Goal: Information Seeking & Learning: Learn about a topic

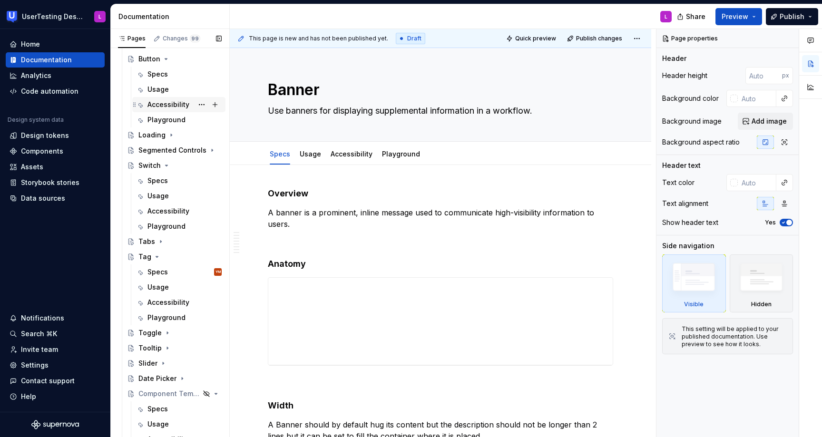
scroll to position [357, 0]
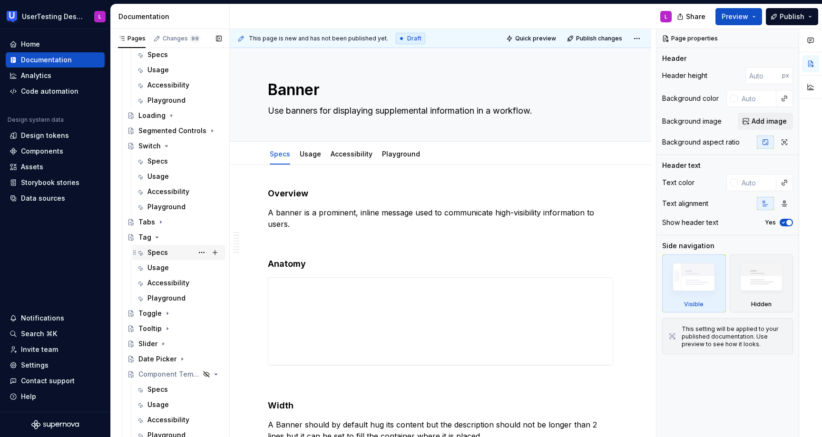
click at [167, 250] on div "Specs" at bounding box center [158, 253] width 20 height 10
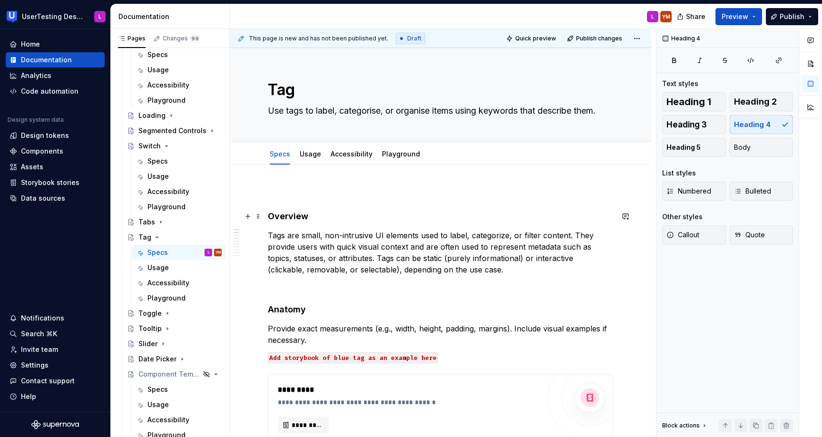
click at [269, 212] on h4 "Overview" at bounding box center [440, 216] width 345 height 11
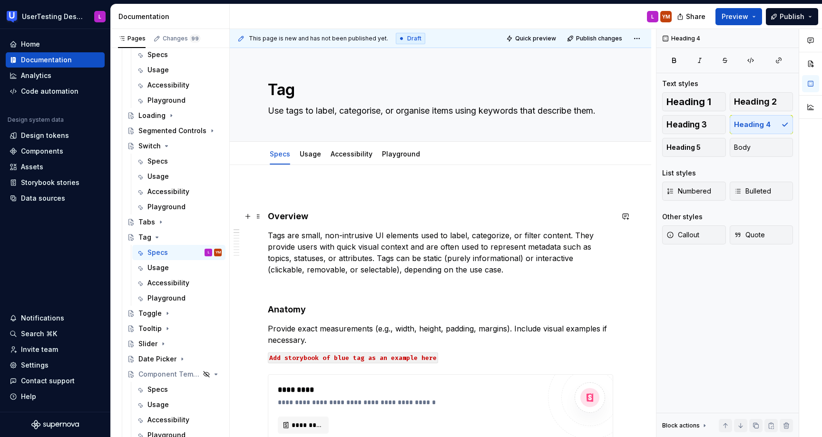
click at [269, 217] on h4 "Overview" at bounding box center [440, 216] width 345 height 11
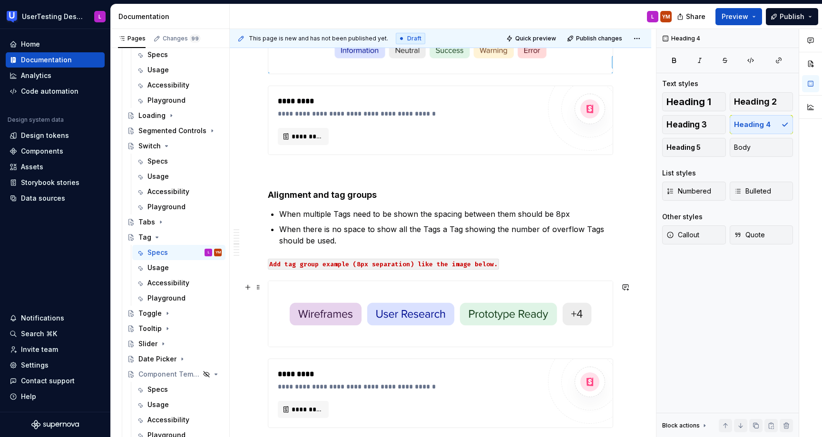
scroll to position [1428, 0]
type textarea "*"
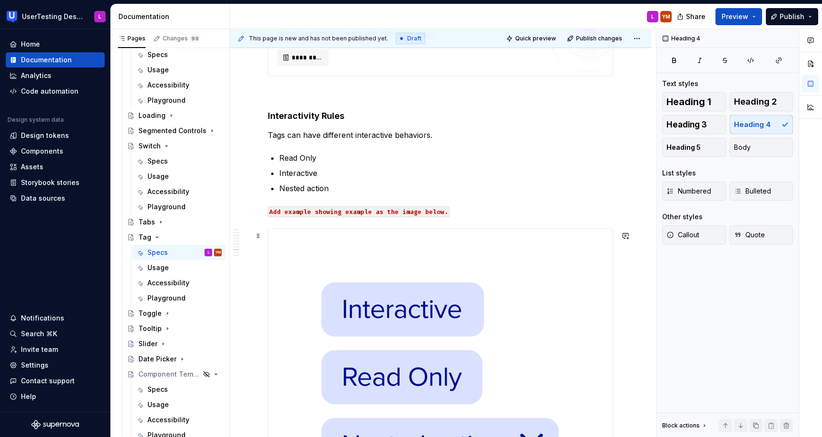
scroll to position [2118, 0]
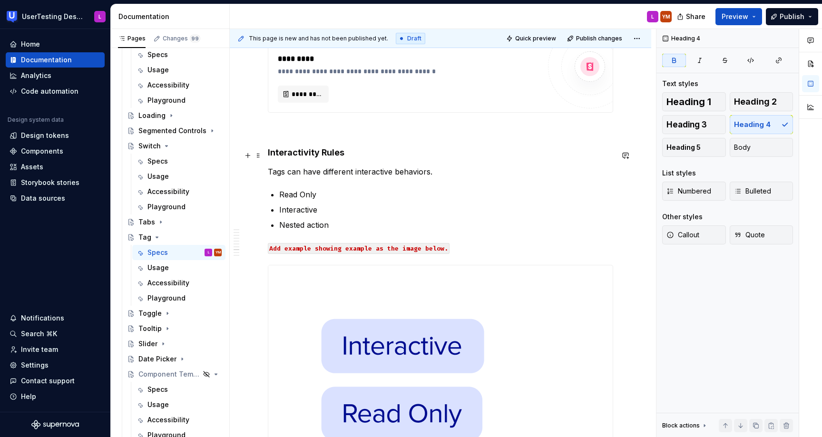
click at [327, 155] on strong "Interactivity Rules" at bounding box center [306, 153] width 77 height 10
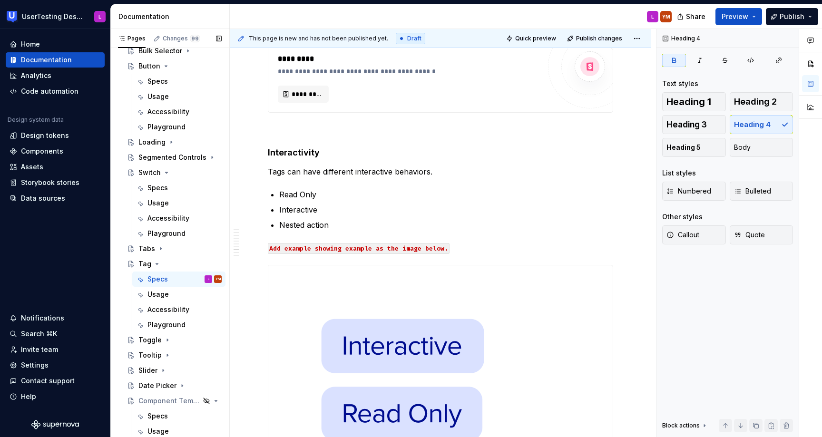
scroll to position [452, 0]
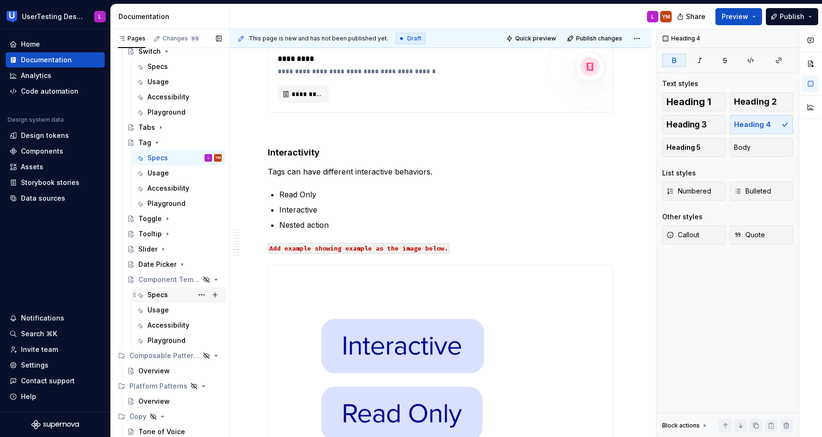
click at [168, 293] on div "Specs" at bounding box center [185, 294] width 74 height 13
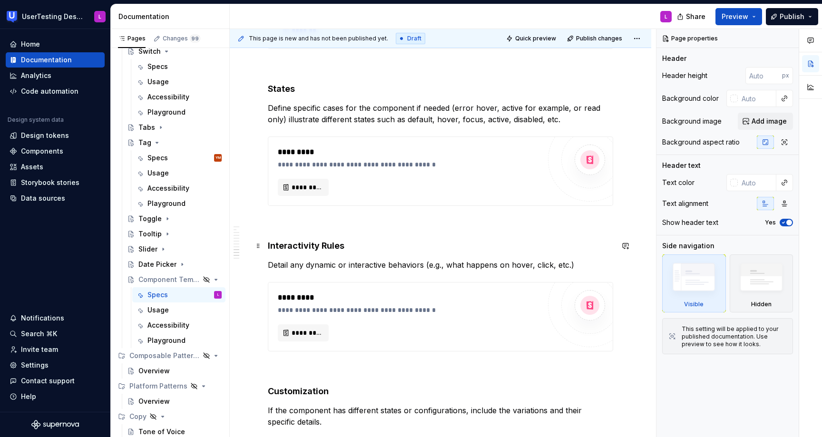
scroll to position [1009, 0]
type textarea "*"
click at [328, 244] on strong "Interactivity Rules" at bounding box center [306, 245] width 77 height 10
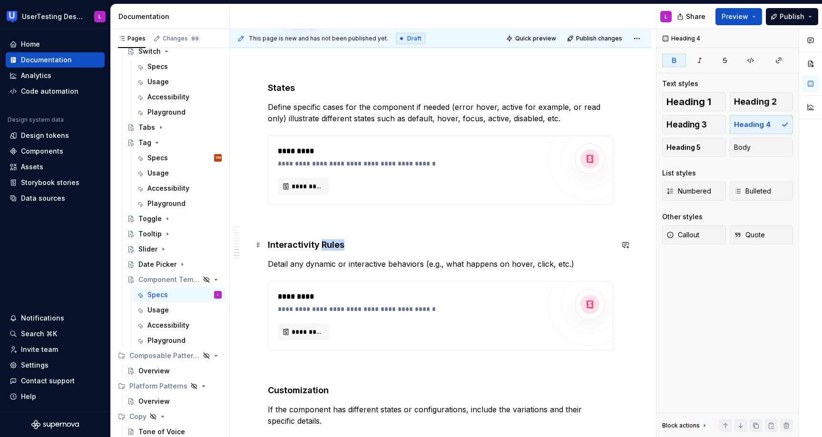
click at [328, 244] on strong "Interactivity Rules" at bounding box center [306, 245] width 77 height 10
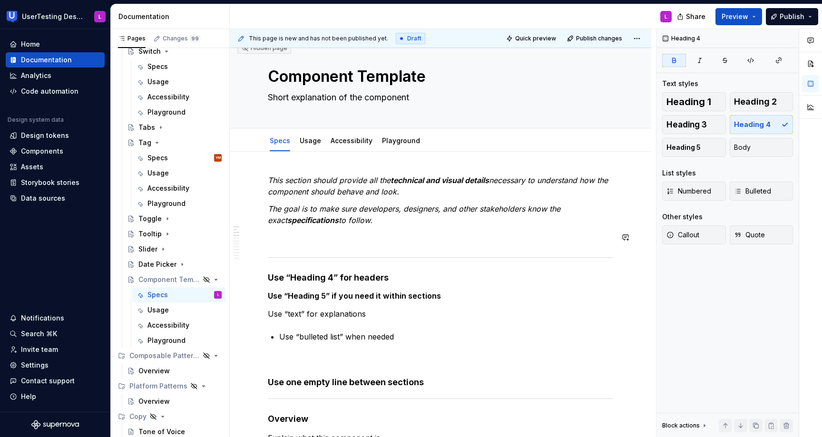
scroll to position [0, 0]
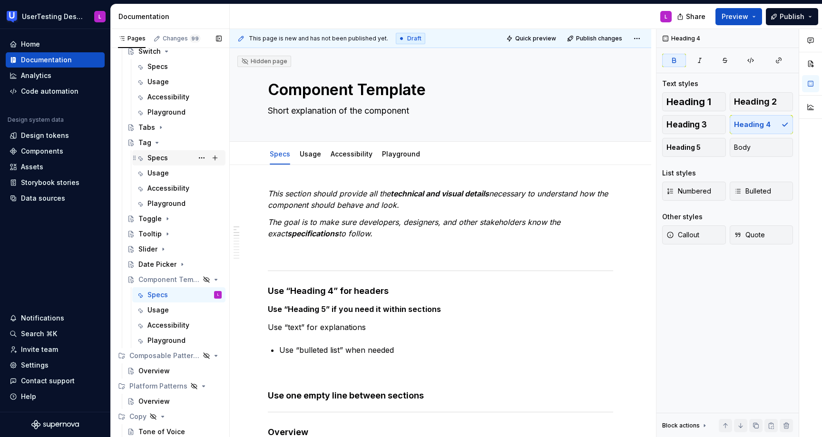
click at [171, 162] on div "Specs YM" at bounding box center [185, 157] width 74 height 13
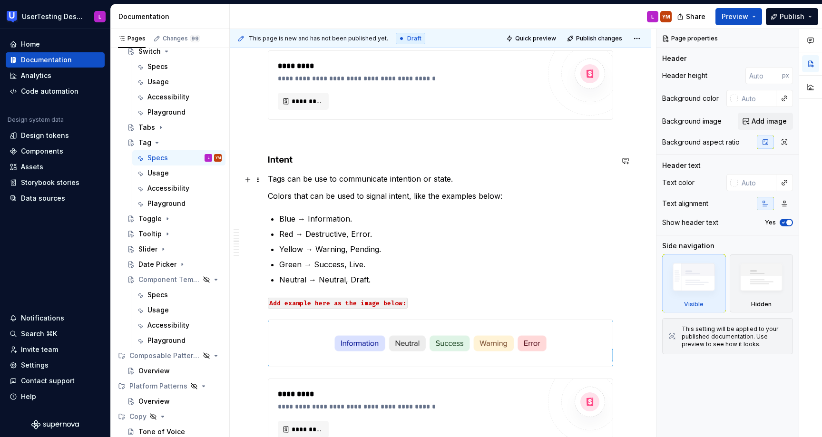
scroll to position [1168, 0]
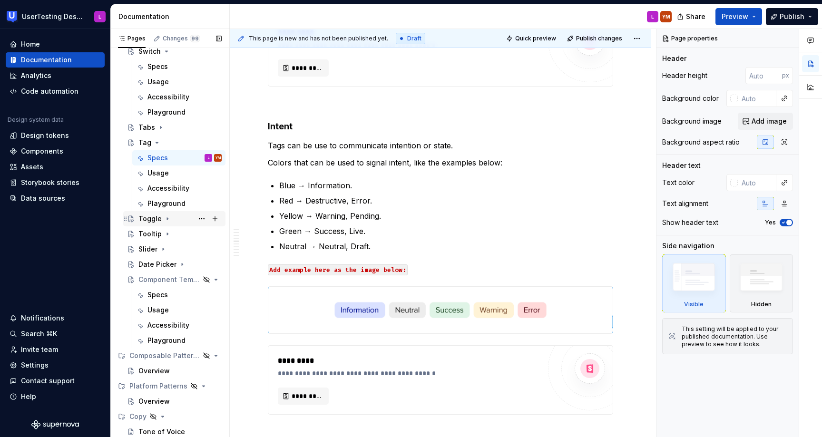
click at [164, 220] on icon "Page tree" at bounding box center [168, 219] width 8 height 8
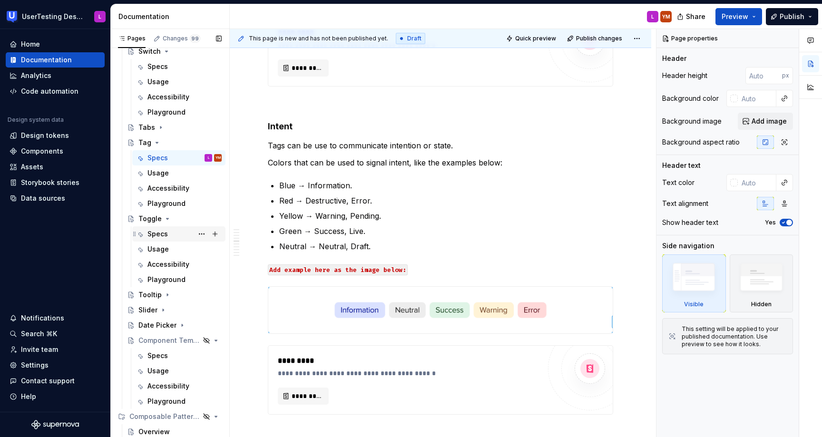
click at [162, 237] on div "Specs" at bounding box center [158, 234] width 20 height 10
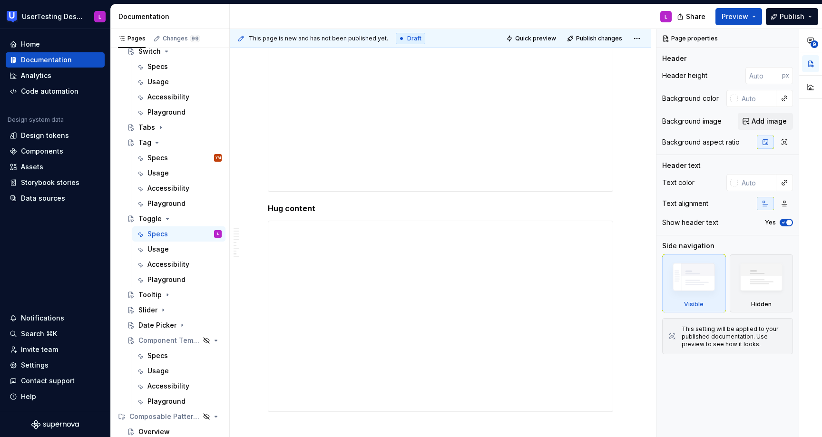
scroll to position [1196, 0]
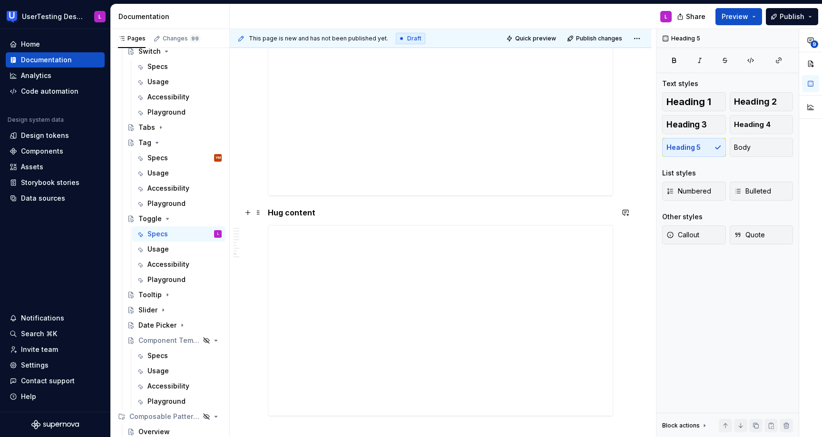
click at [270, 212] on h5 "Hug content" at bounding box center [440, 213] width 345 height 10
click at [163, 254] on div "Usage" at bounding box center [158, 250] width 21 height 10
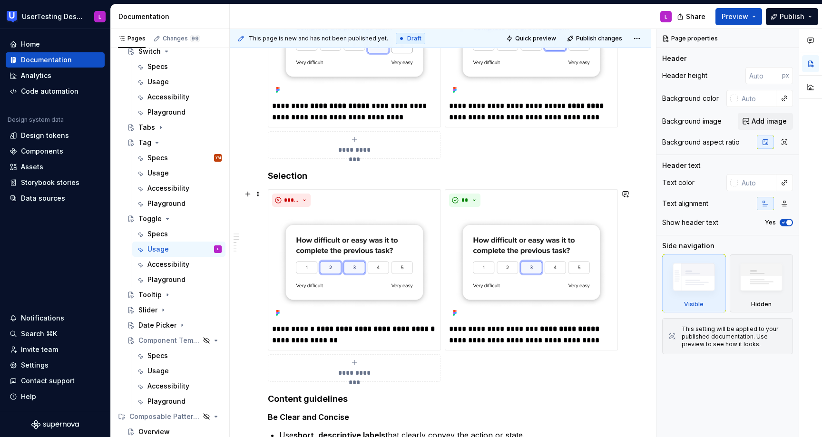
scroll to position [246, 0]
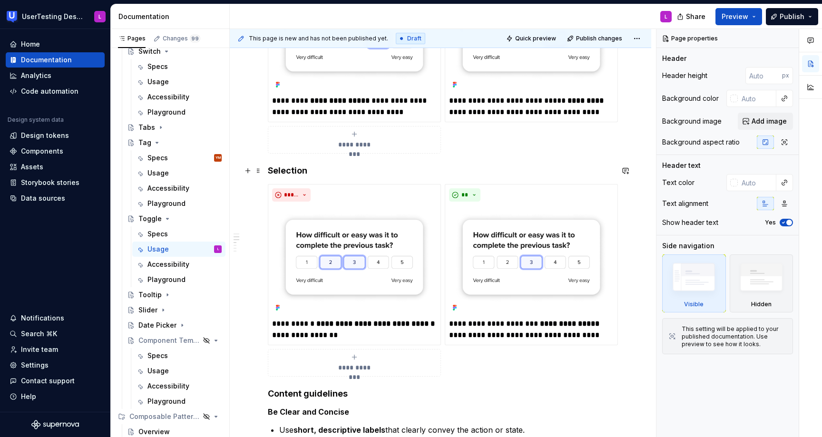
click at [269, 170] on h4 "Selection" at bounding box center [440, 170] width 345 height 11
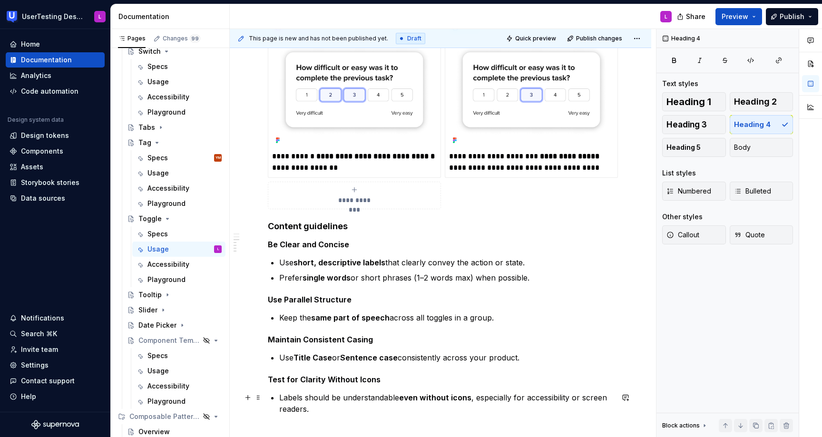
scroll to position [440, 0]
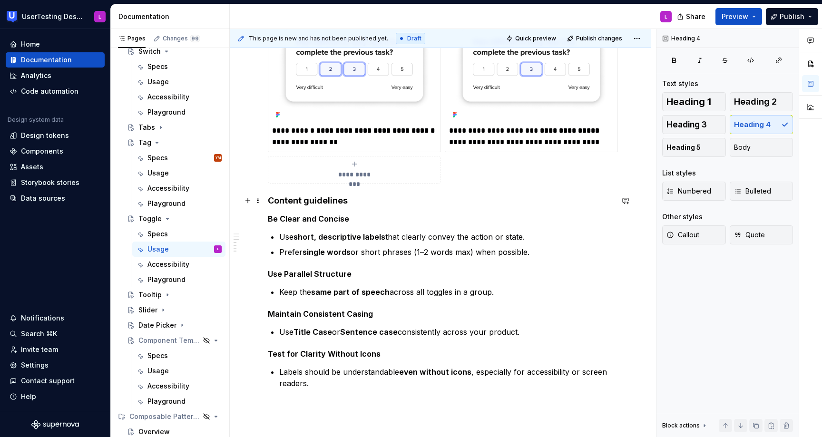
click at [268, 199] on h4 "Content guidelines" at bounding box center [440, 200] width 345 height 11
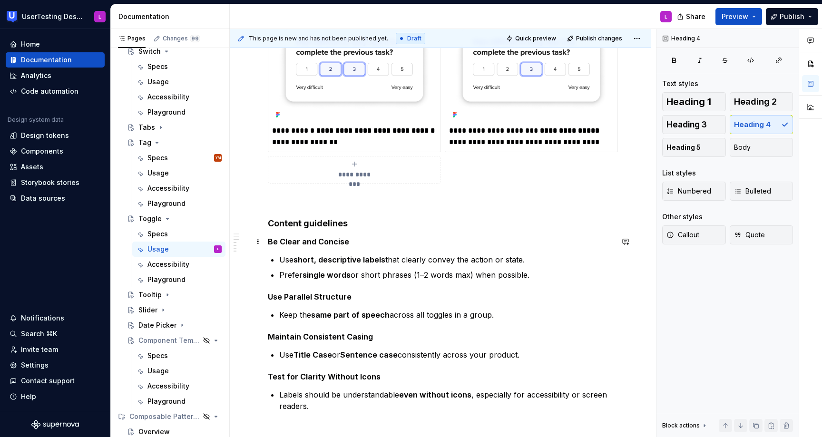
click at [321, 244] on strong "Be Clear and Concise" at bounding box center [308, 242] width 81 height 10
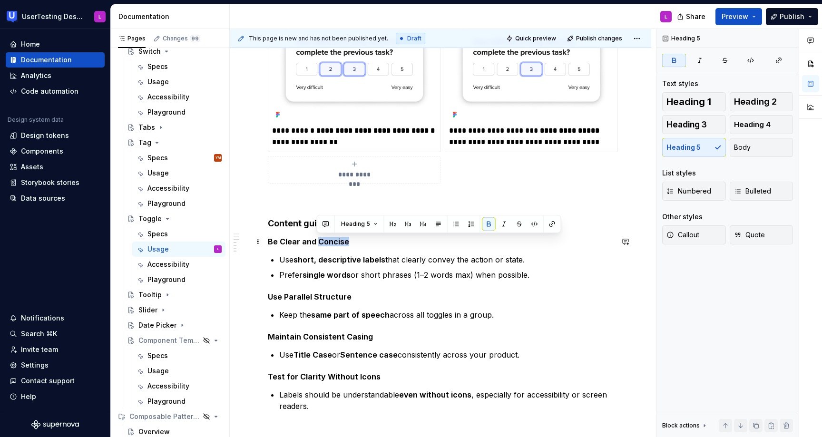
click at [321, 244] on strong "Be Clear and Concise" at bounding box center [308, 242] width 81 height 10
click at [436, 220] on button "button" at bounding box center [440, 223] width 13 height 13
click at [438, 227] on button "button" at bounding box center [440, 223] width 13 height 13
click at [323, 224] on button "Heading 5" at bounding box center [310, 223] width 45 height 13
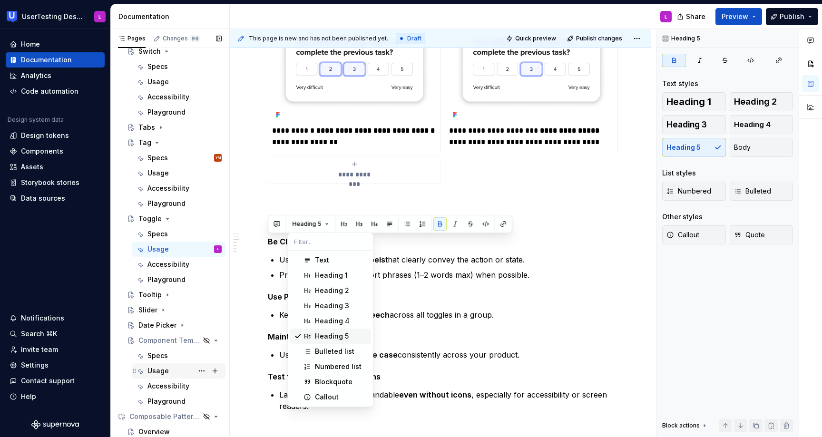
scroll to position [513, 0]
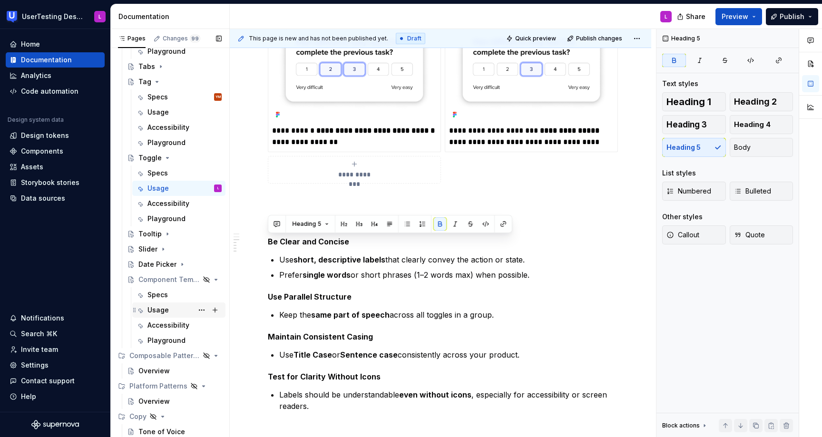
click at [169, 308] on div "Usage" at bounding box center [185, 310] width 74 height 13
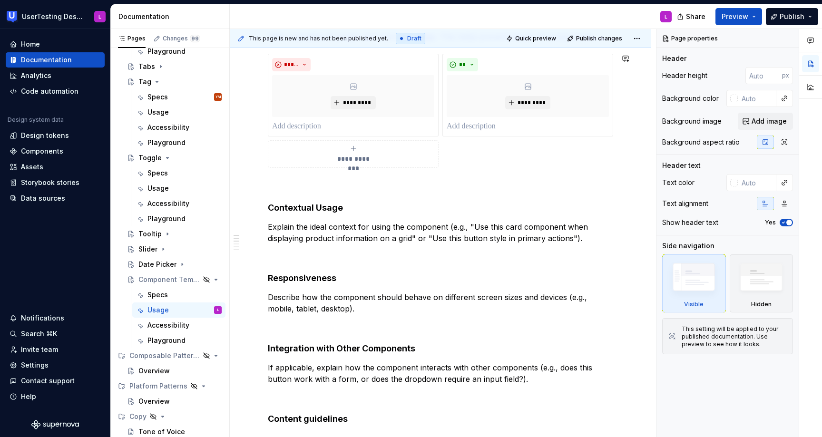
scroll to position [456, 0]
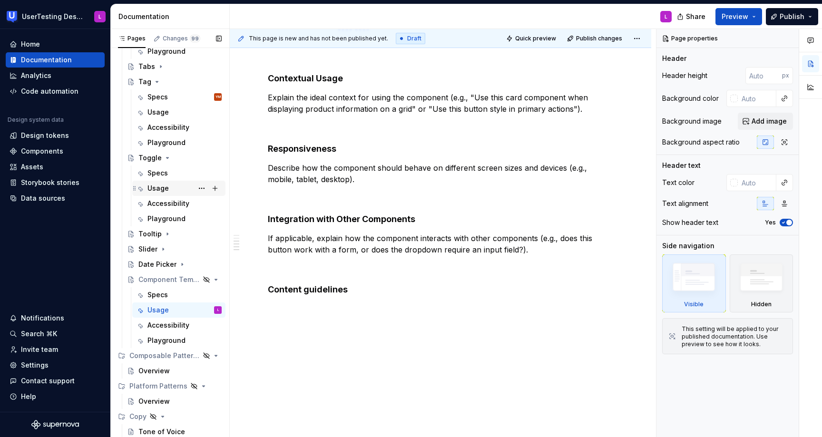
click at [163, 189] on div "Usage" at bounding box center [158, 189] width 21 height 10
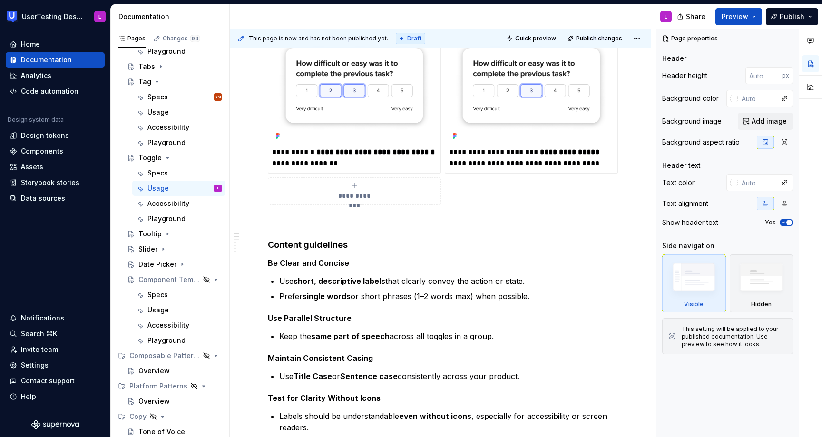
scroll to position [580, 0]
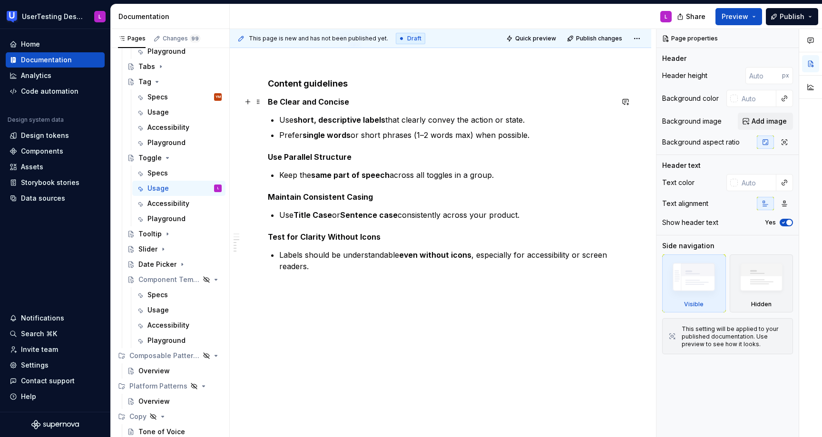
type textarea "*"
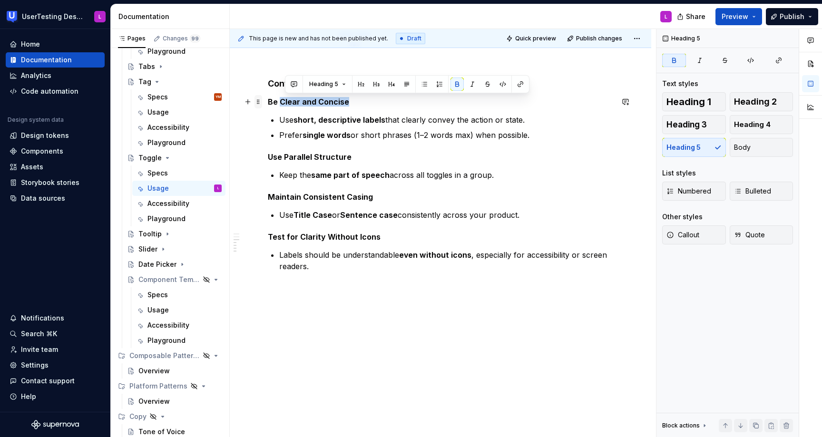
drag, startPoint x: 352, startPoint y: 101, endPoint x: 261, endPoint y: 99, distance: 90.9
click at [325, 83] on button "Heading 5" at bounding box center [310, 84] width 45 height 13
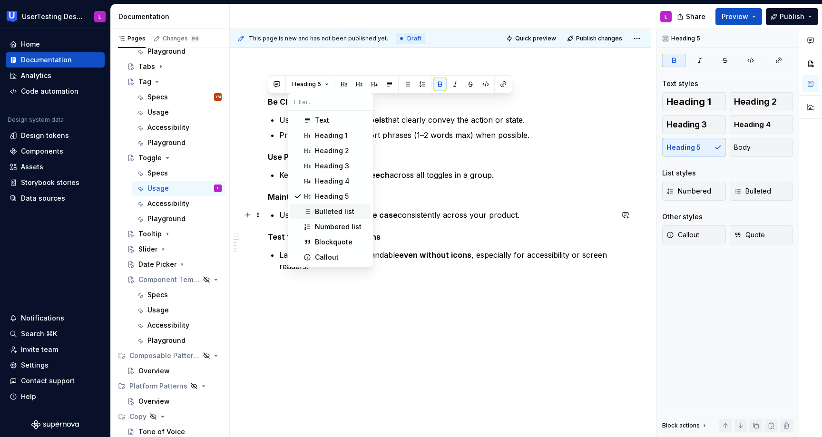
click at [334, 211] on div "Bulleted list" at bounding box center [334, 212] width 39 height 10
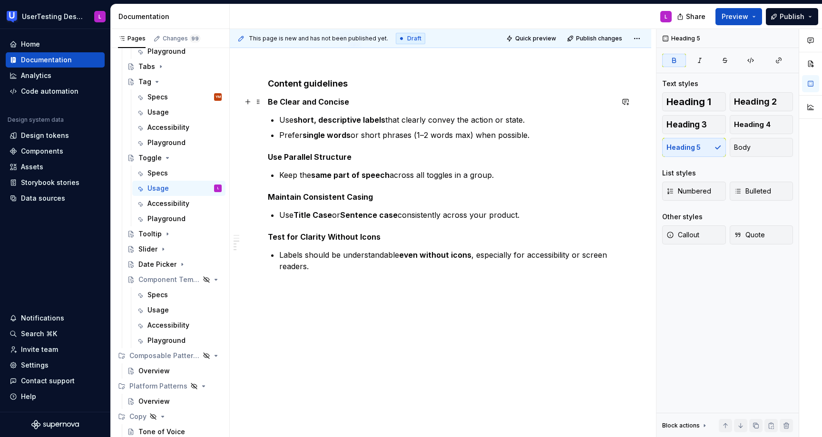
click at [307, 100] on strong "Be Clear and Concise" at bounding box center [308, 102] width 81 height 10
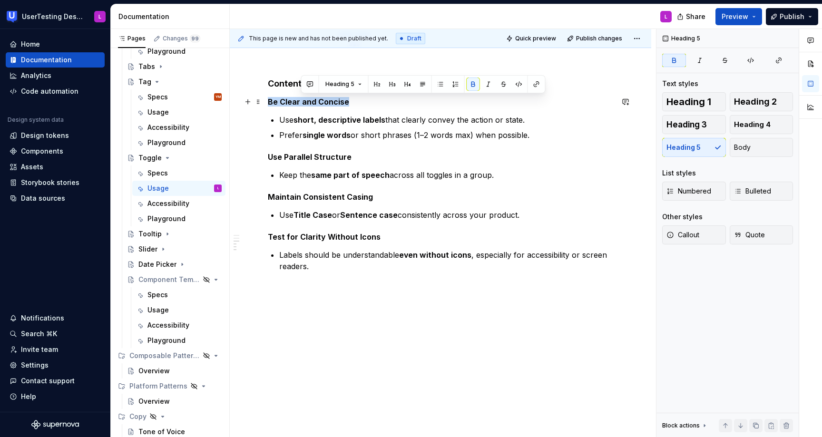
click at [307, 100] on strong "Be Clear and Concise" at bounding box center [308, 102] width 81 height 10
click at [439, 83] on button "button" at bounding box center [440, 84] width 13 height 13
click at [321, 85] on button "Heading 5" at bounding box center [310, 84] width 45 height 13
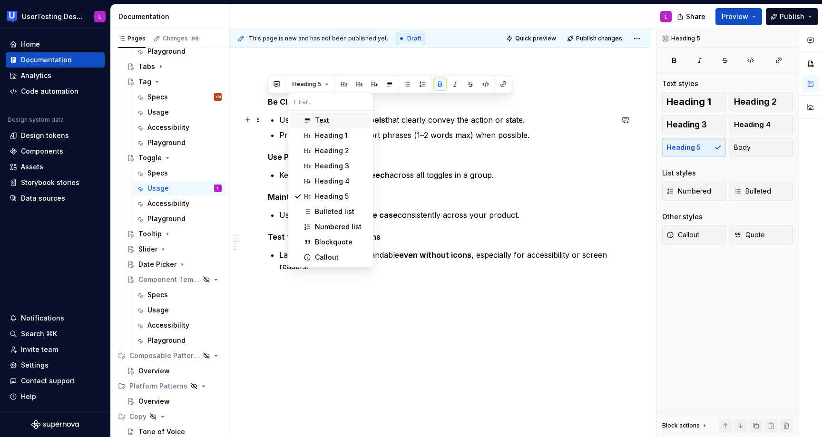
click at [326, 122] on div "Text" at bounding box center [322, 121] width 14 height 10
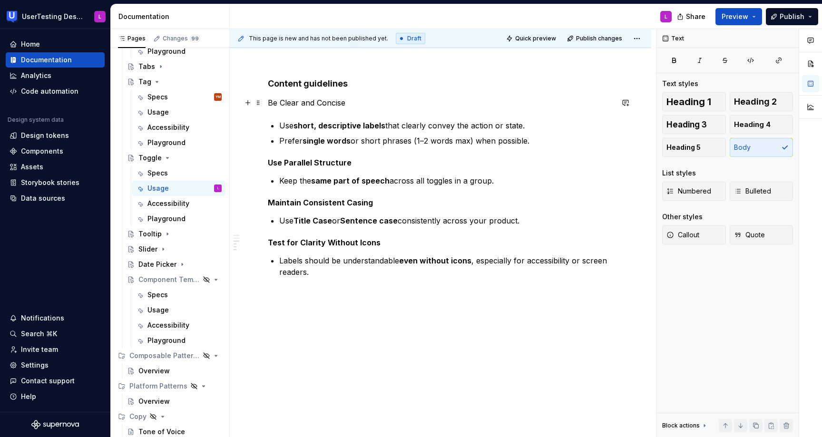
click at [270, 102] on p "Be Clear and Concise" at bounding box center [440, 102] width 345 height 11
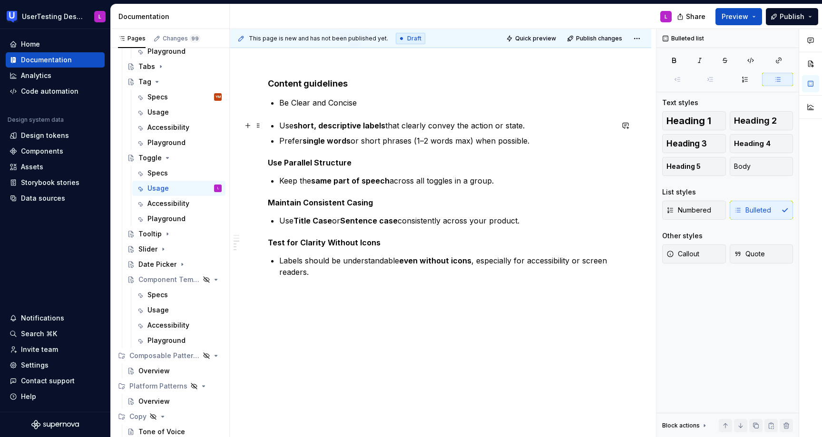
click at [281, 124] on p "Use short, descriptive labels that clearly convey the action or state." at bounding box center [446, 125] width 334 height 11
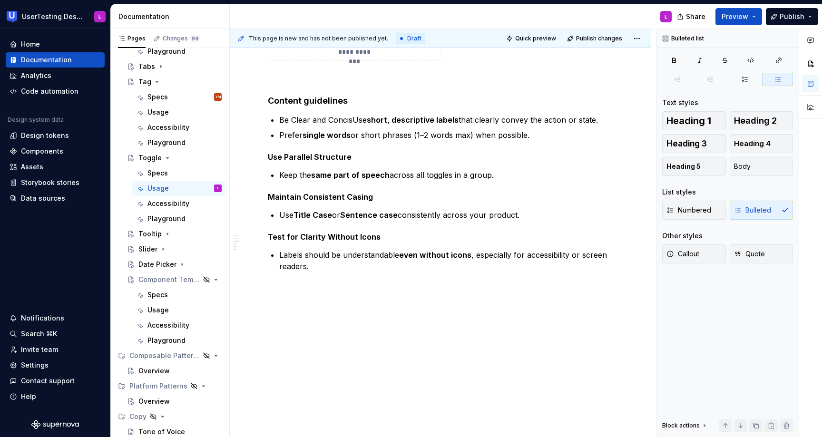
scroll to position [578, 0]
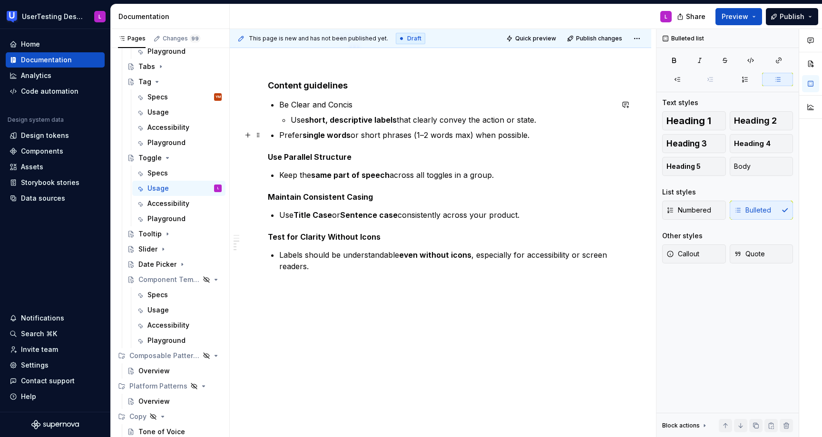
click at [279, 133] on p "Prefer single words or short phrases (1–2 words max) when possible." at bounding box center [446, 134] width 334 height 11
click at [310, 156] on strong "Use Parallel Structure" at bounding box center [310, 157] width 84 height 10
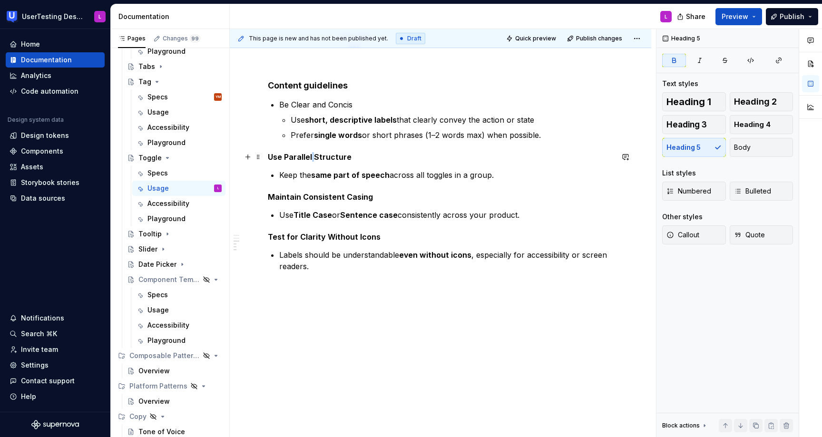
click at [310, 156] on strong "Use Parallel Structure" at bounding box center [310, 157] width 84 height 10
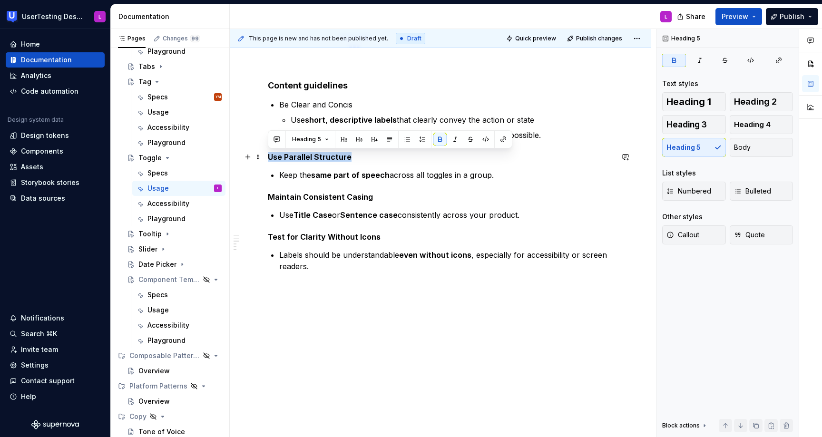
click at [310, 156] on strong "Use Parallel Structure" at bounding box center [310, 157] width 84 height 10
click at [305, 139] on span "Heading 5" at bounding box center [306, 140] width 29 height 8
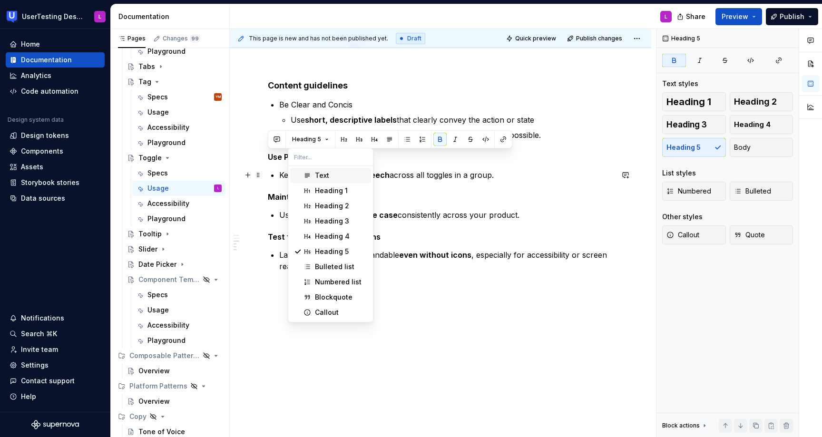
click at [330, 180] on div "Text" at bounding box center [341, 176] width 52 height 10
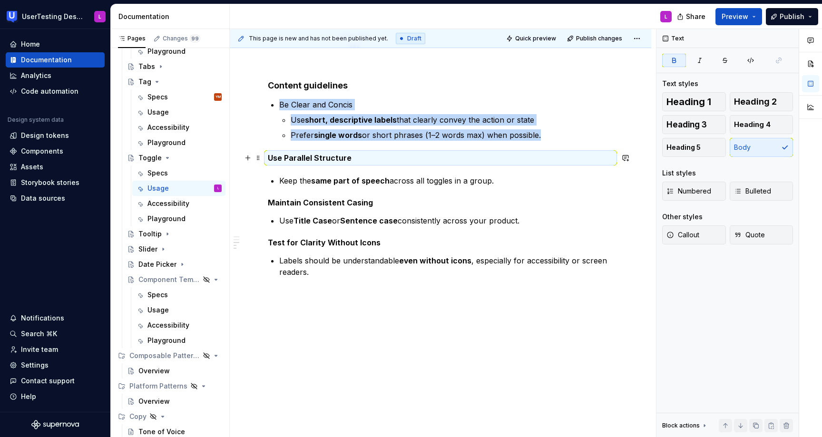
click at [348, 161] on p "Use Parallel Structure" at bounding box center [440, 157] width 345 height 11
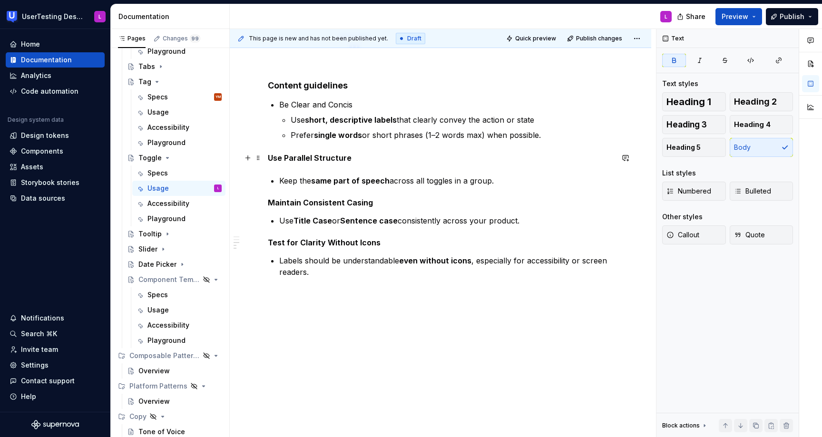
click at [348, 161] on p "Use Parallel Structure" at bounding box center [440, 157] width 345 height 11
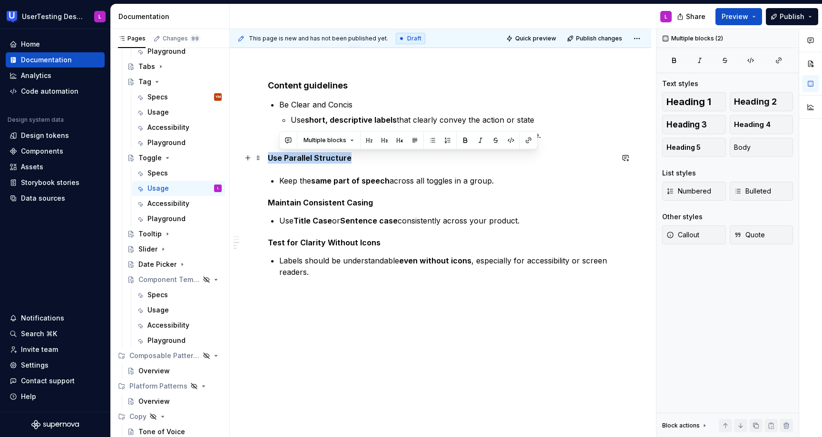
click at [348, 161] on p "Use Parallel Structure" at bounding box center [440, 157] width 345 height 11
click at [428, 142] on button "button" at bounding box center [423, 140] width 13 height 13
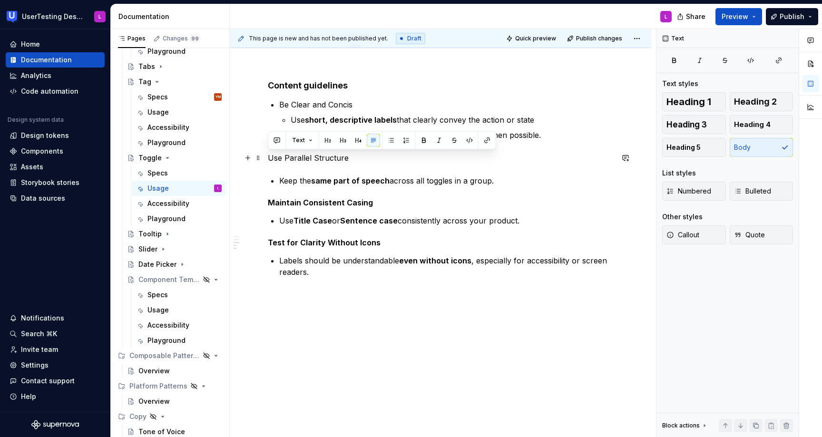
click at [275, 159] on p "Use Parallel Structure" at bounding box center [440, 157] width 345 height 11
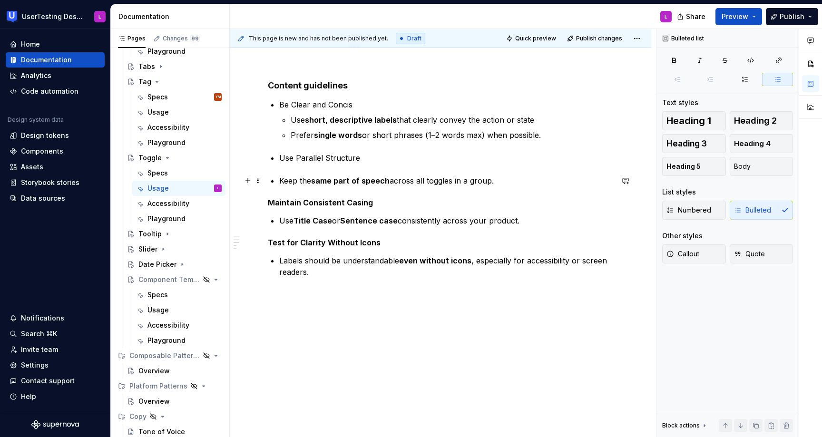
click at [280, 179] on p "Keep the same part of speech across all toggles in a group." at bounding box center [446, 180] width 334 height 11
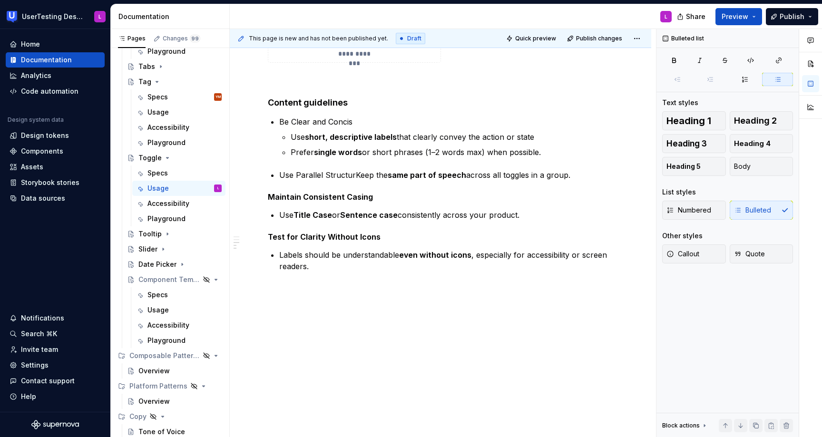
scroll to position [576, 0]
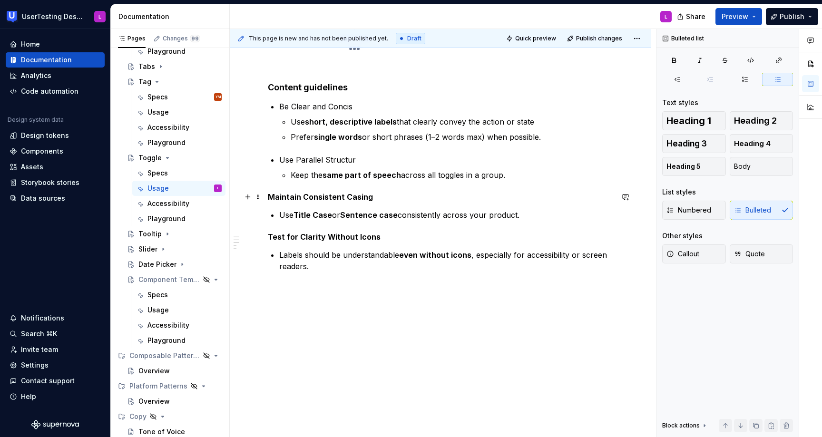
click at [337, 196] on strong "Maintain Consistent Casing" at bounding box center [320, 197] width 105 height 10
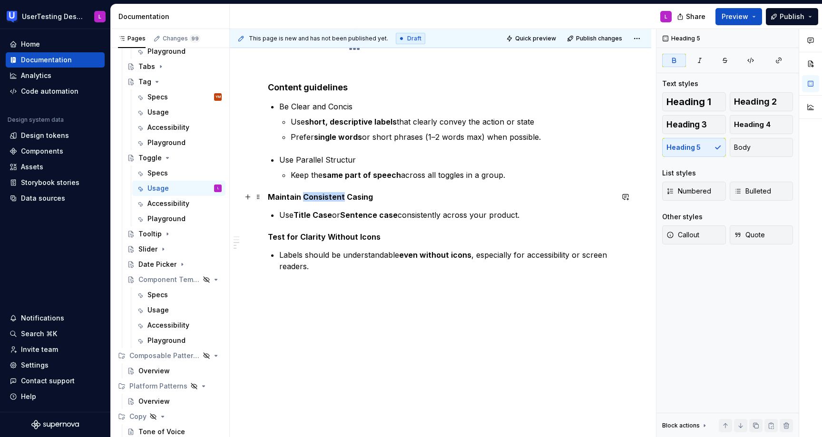
click at [337, 196] on strong "Maintain Consistent Casing" at bounding box center [320, 197] width 105 height 10
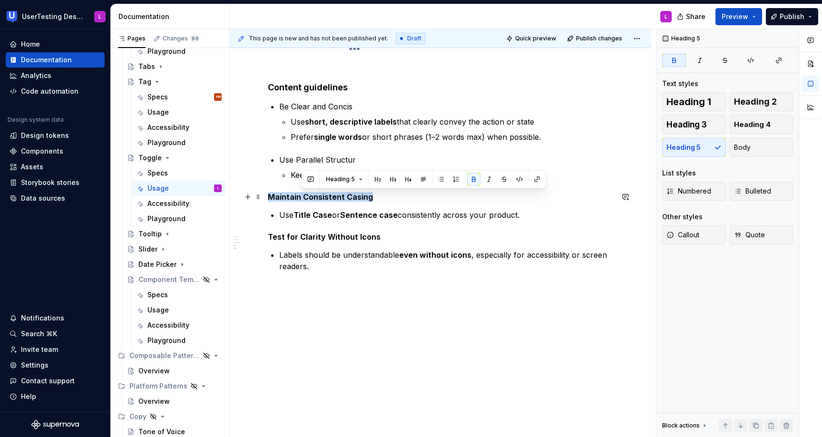
click at [337, 196] on strong "Maintain Consistent Casing" at bounding box center [320, 197] width 105 height 10
click at [323, 179] on button "Heading 5" at bounding box center [310, 179] width 45 height 13
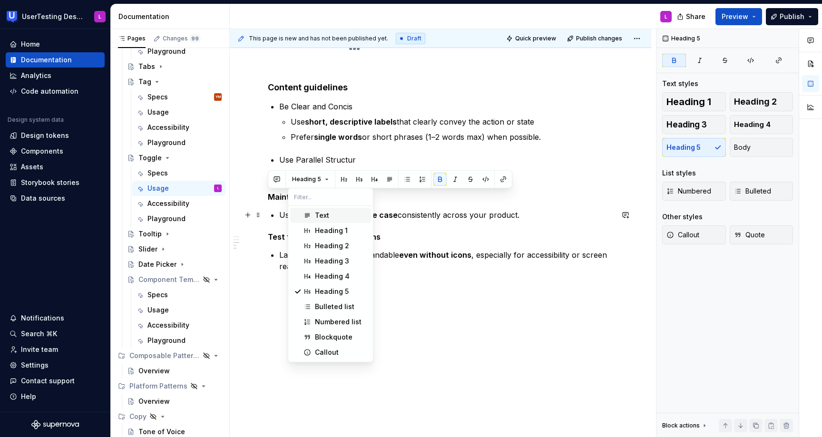
click at [324, 217] on div "Text" at bounding box center [322, 216] width 14 height 10
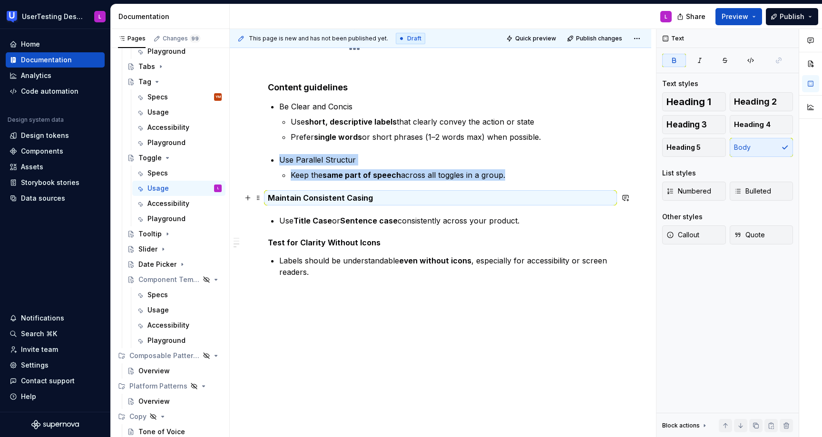
click at [336, 201] on strong "Maintain Consistent Casing" at bounding box center [320, 198] width 105 height 10
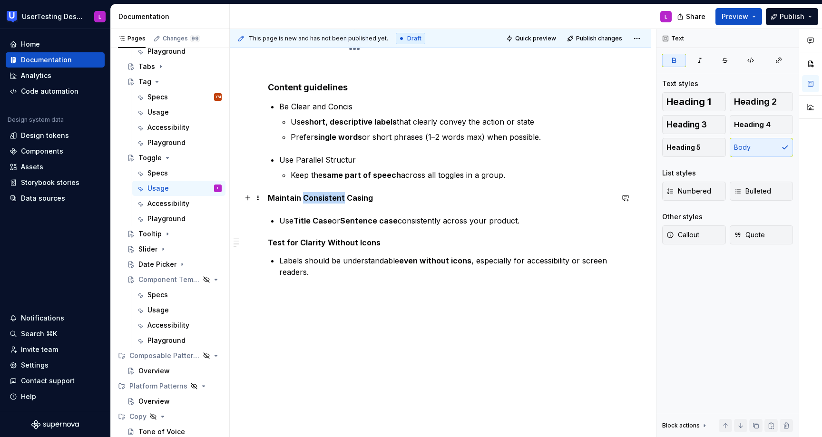
click at [336, 201] on strong "Maintain Consistent Casing" at bounding box center [320, 198] width 105 height 10
click at [421, 179] on button "button" at bounding box center [423, 180] width 13 height 13
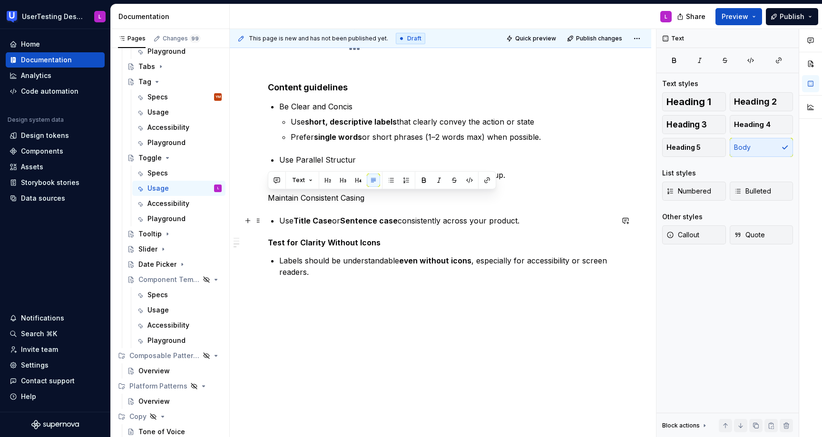
click at [279, 223] on p "Use Title Case or Sentence case consistently across your product." at bounding box center [446, 220] width 334 height 11
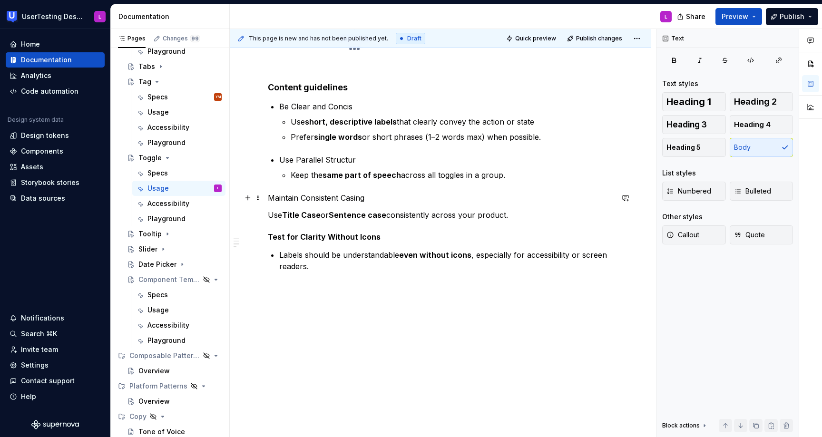
click at [268, 195] on p "Maintain Consistent Casing" at bounding box center [440, 197] width 345 height 11
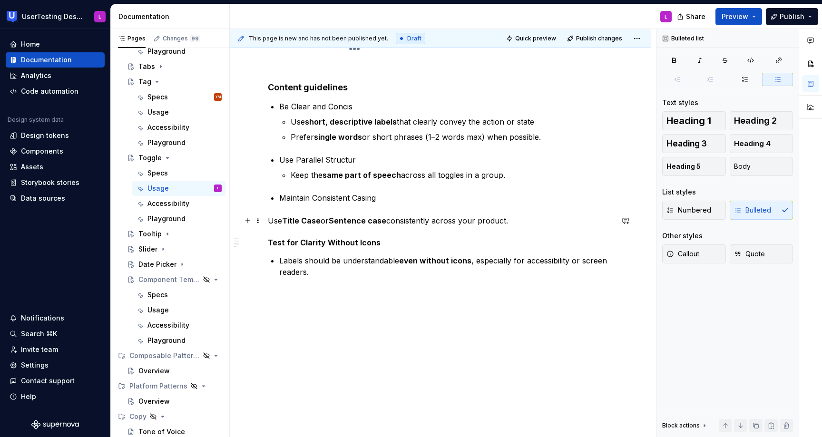
click at [267, 221] on div "**********" at bounding box center [441, 16] width 422 height 854
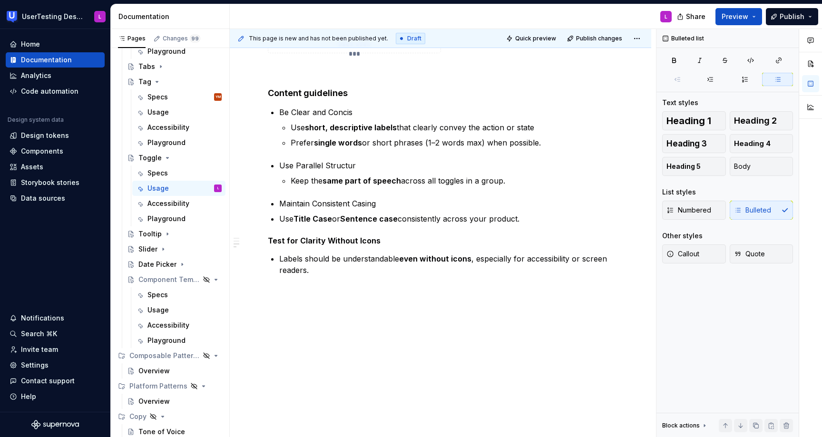
scroll to position [574, 0]
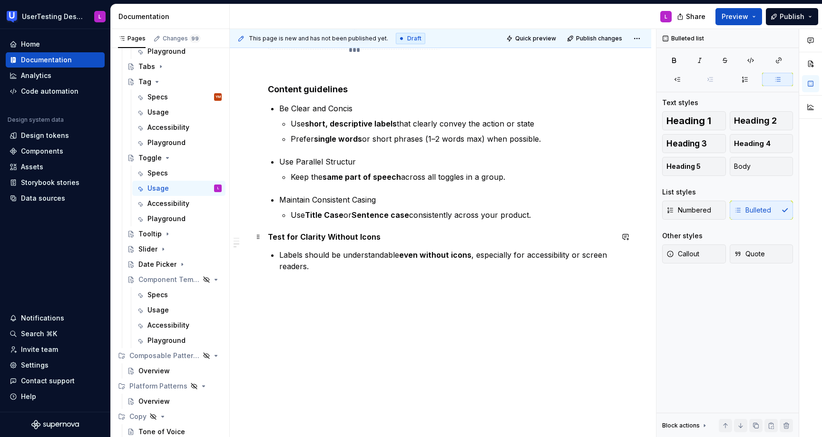
click at [287, 236] on strong "Test for Clarity Without Icons" at bounding box center [324, 237] width 113 height 10
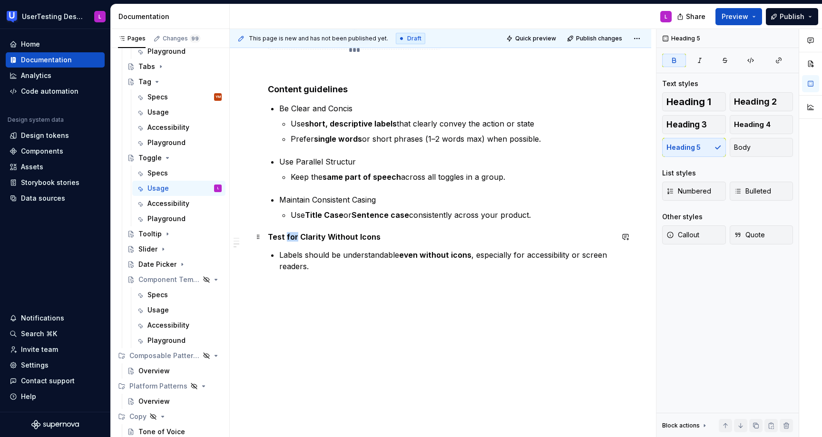
click at [287, 236] on strong "Test for Clarity Without Icons" at bounding box center [324, 237] width 113 height 10
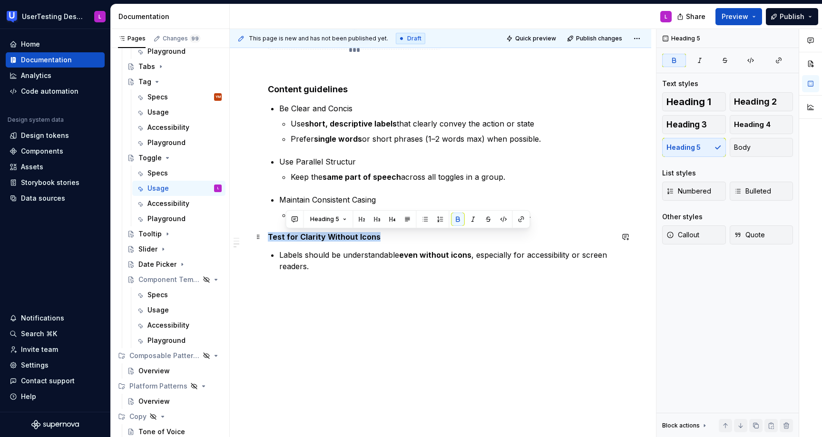
click at [287, 236] on strong "Test for Clarity Without Icons" at bounding box center [324, 237] width 113 height 10
click at [355, 108] on p "Be Clear and Concis" at bounding box center [446, 108] width 334 height 11
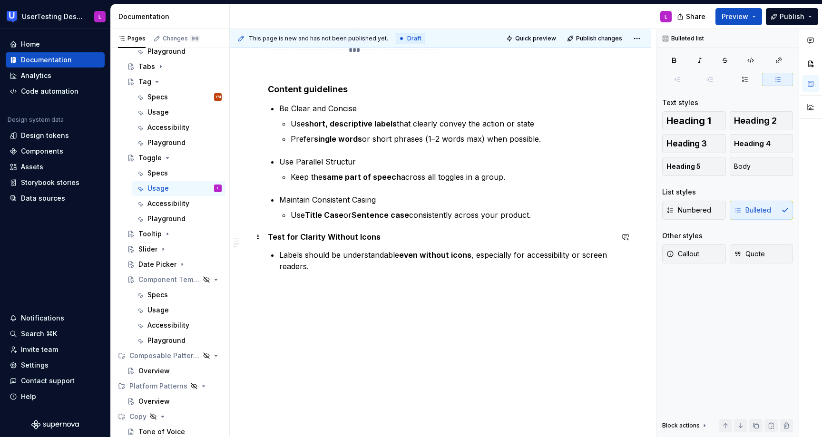
click at [310, 236] on strong "Test for Clarity Without Icons" at bounding box center [324, 237] width 113 height 10
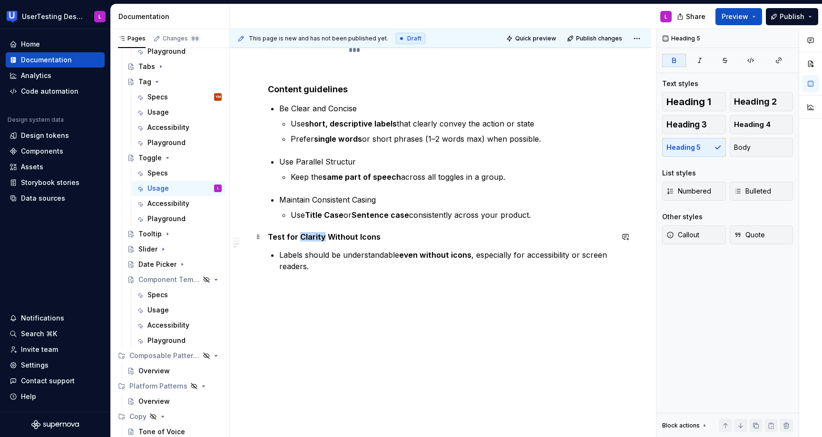
click at [310, 236] on strong "Test for Clarity Without Icons" at bounding box center [324, 237] width 113 height 10
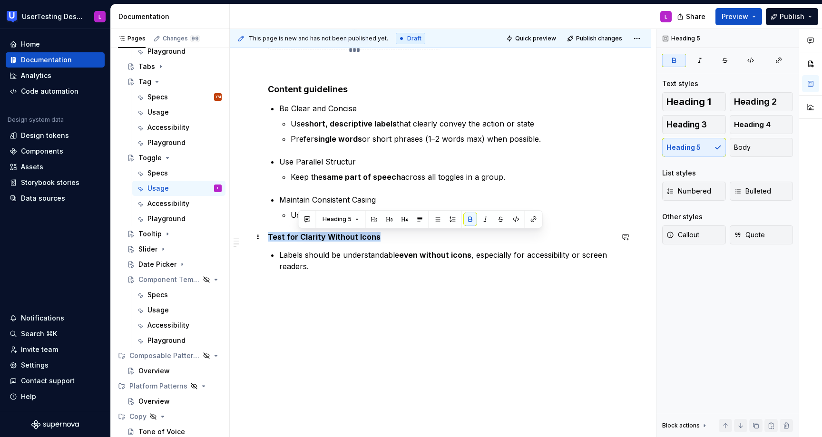
click at [310, 236] on strong "Test for Clarity Without Icons" at bounding box center [324, 237] width 113 height 10
click at [440, 221] on button "button" at bounding box center [440, 219] width 13 height 13
click at [315, 218] on span "Heading 5" at bounding box center [306, 220] width 29 height 8
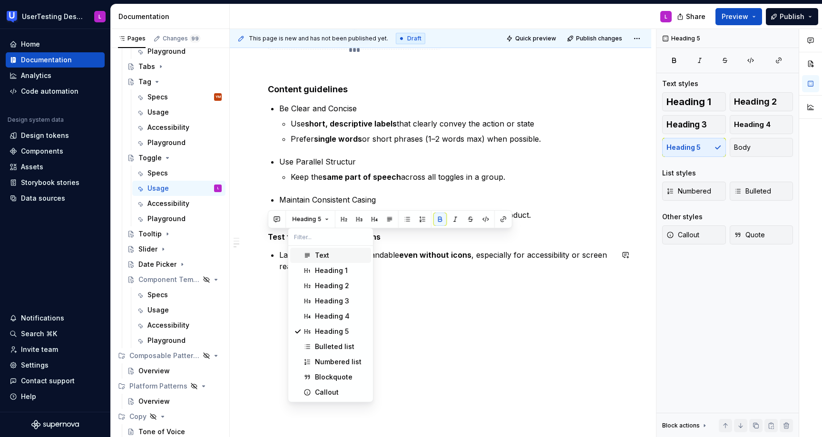
click at [321, 247] on div "Text Heading 1 Heading 2 Heading 3 Heading 4 Heading 5 Bulleted list Numbered l…" at bounding box center [330, 324] width 85 height 156
click at [322, 257] on div "Text" at bounding box center [322, 256] width 14 height 10
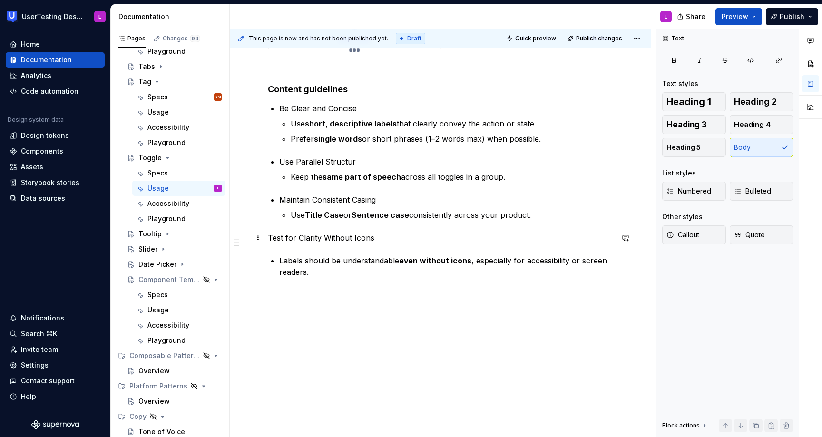
click at [270, 235] on p "Test for Clarity Without Icons" at bounding box center [440, 237] width 345 height 11
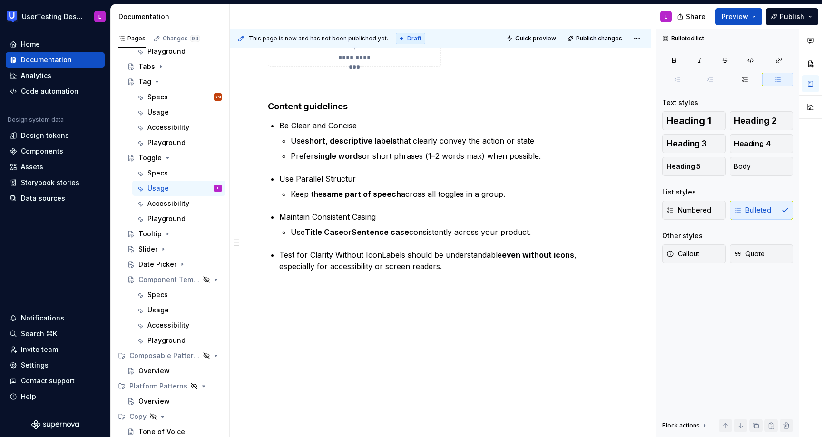
scroll to position [572, 0]
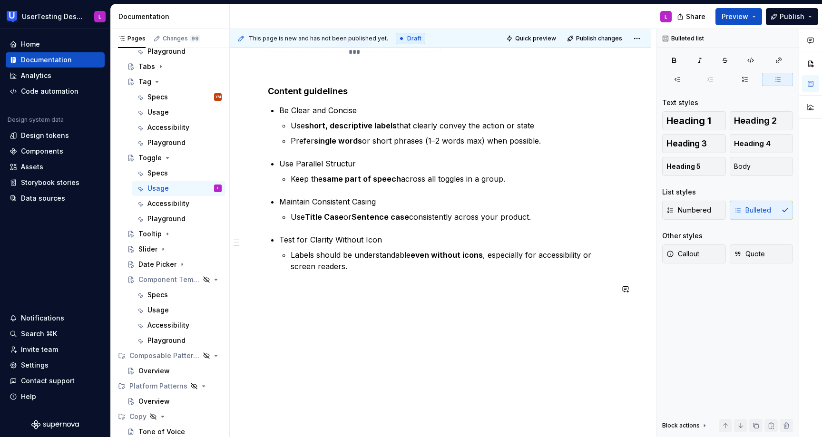
click at [379, 317] on div "**********" at bounding box center [441, 15] width 422 height 845
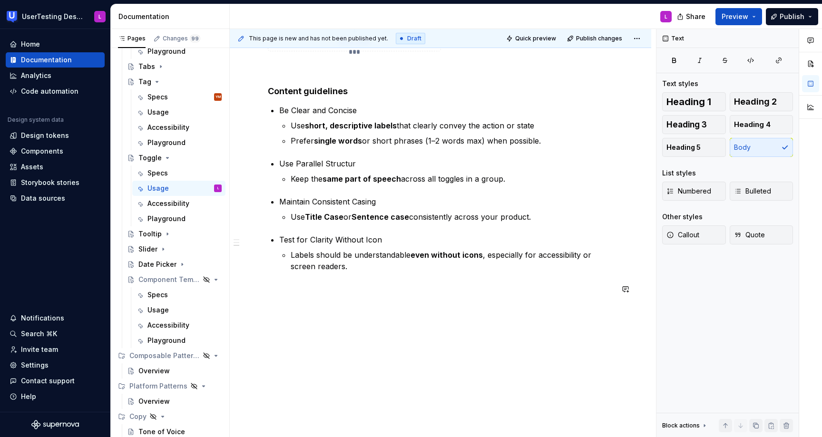
click at [360, 349] on div "**********" at bounding box center [441, 15] width 422 height 845
click at [353, 161] on p "Use Parallel Structur" at bounding box center [446, 163] width 334 height 11
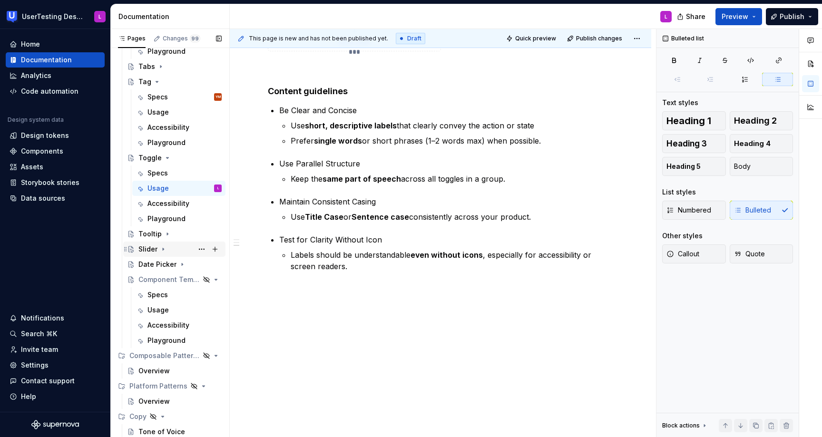
click at [168, 249] on div "Slider" at bounding box center [179, 249] width 83 height 13
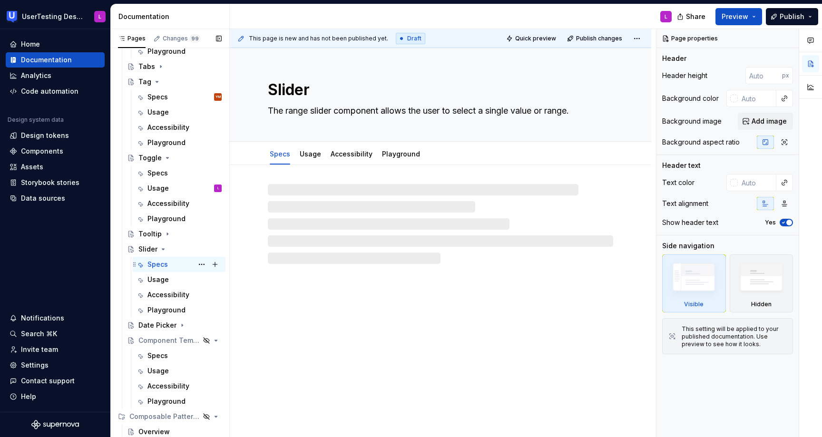
click at [164, 264] on div "Specs" at bounding box center [158, 265] width 20 height 10
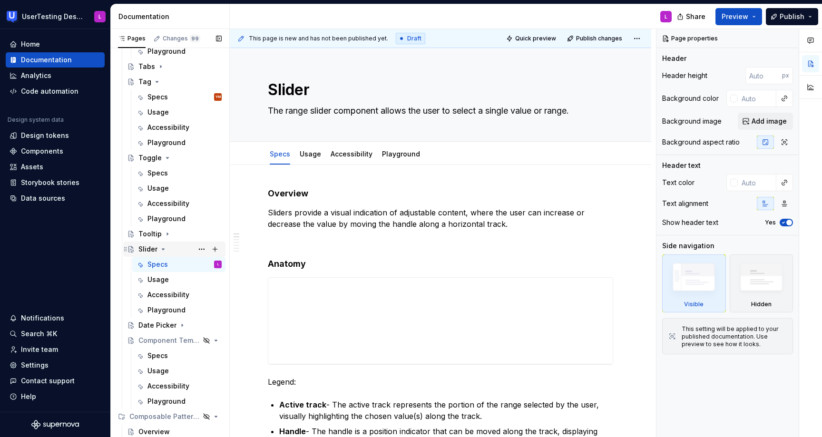
click at [159, 252] on icon "Page tree" at bounding box center [163, 250] width 8 height 8
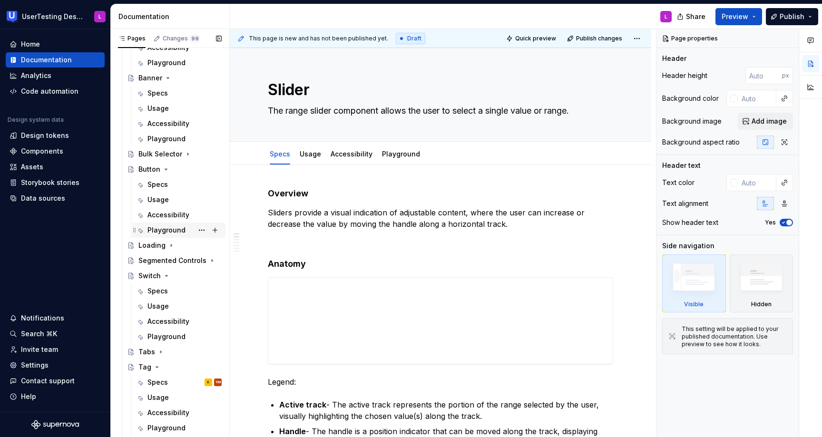
scroll to position [211, 0]
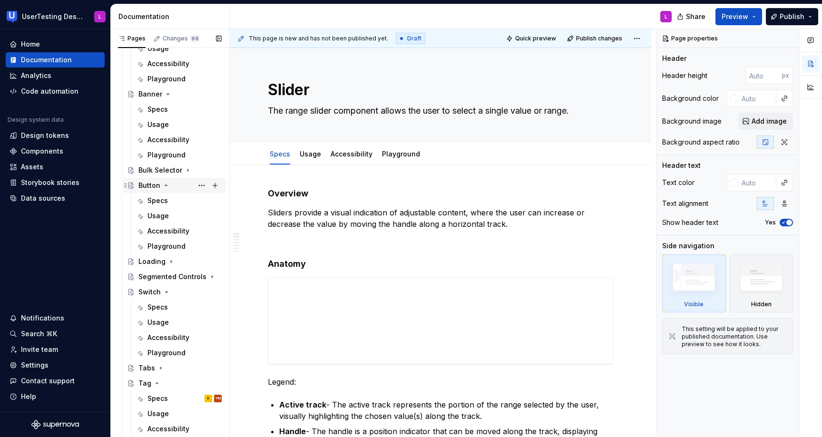
click at [164, 186] on icon "Page tree" at bounding box center [166, 186] width 8 height 8
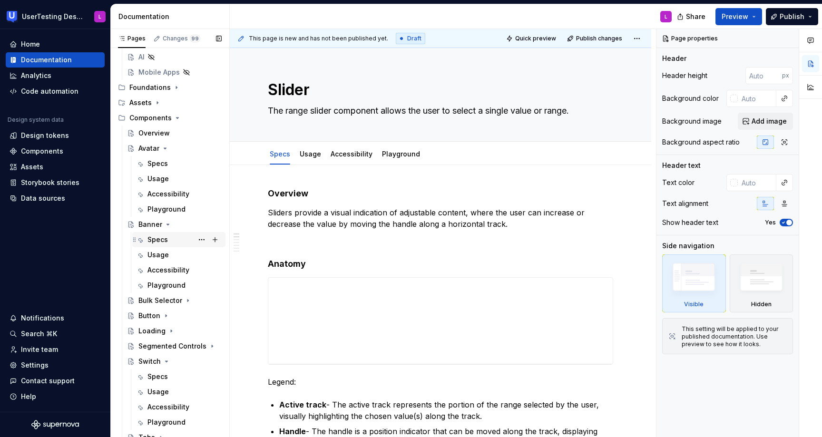
scroll to position [79, 0]
click at [167, 148] on icon "Page tree" at bounding box center [165, 150] width 8 height 8
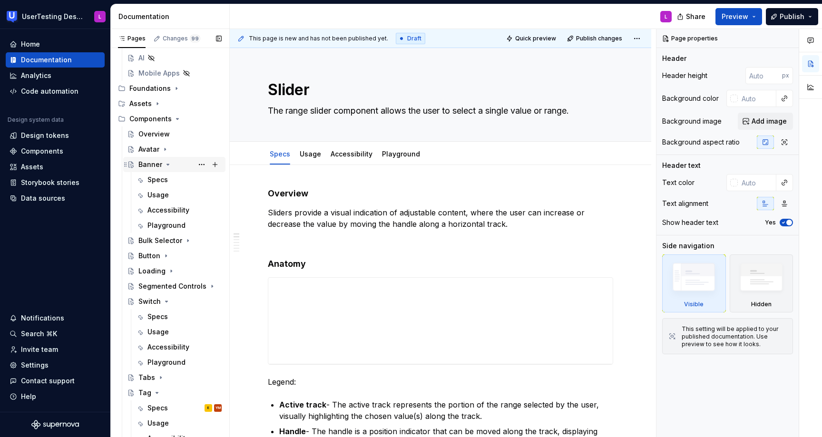
click at [166, 166] on icon "Page tree" at bounding box center [168, 165] width 8 height 8
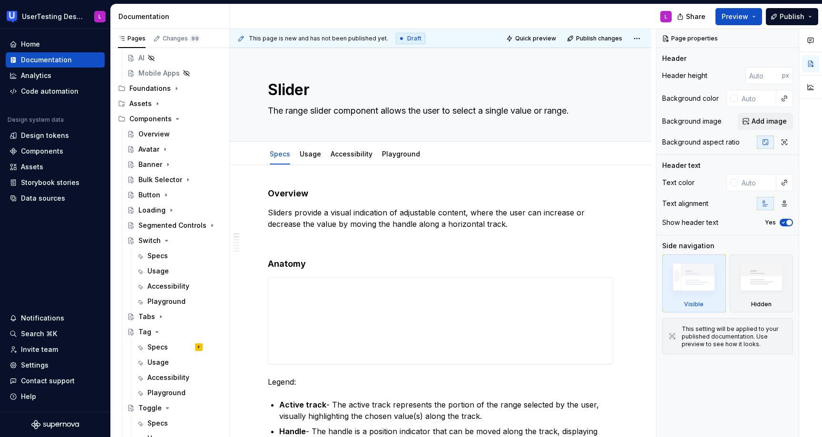
type textarea "*"
